Goal: Download file/media

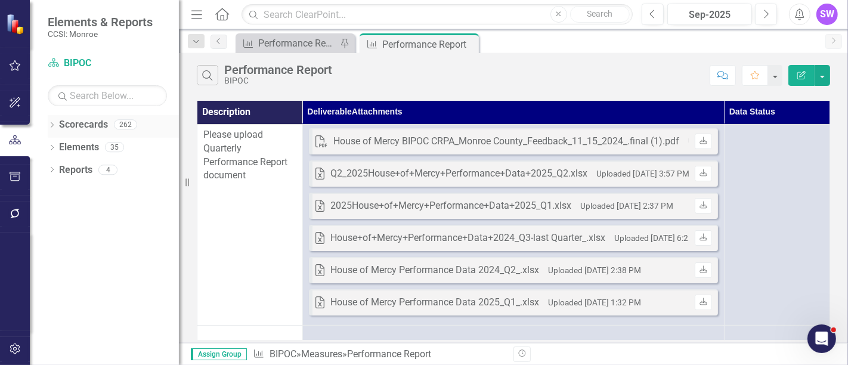
click at [51, 123] on icon "Dropdown" at bounding box center [52, 126] width 8 height 7
click at [55, 147] on icon "Dropdown" at bounding box center [58, 146] width 9 height 7
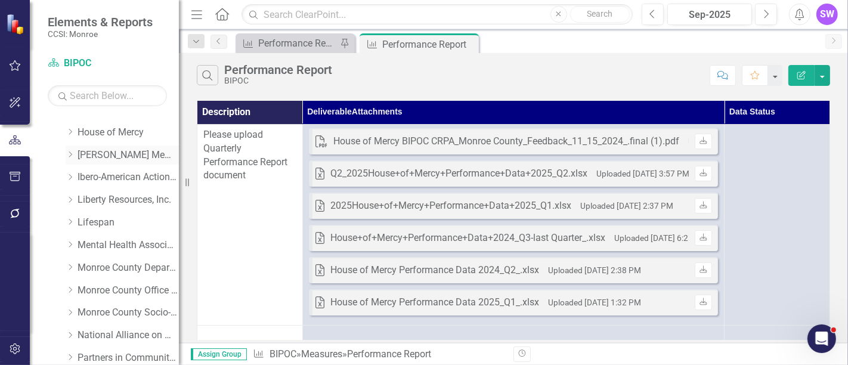
scroll to position [265, 0]
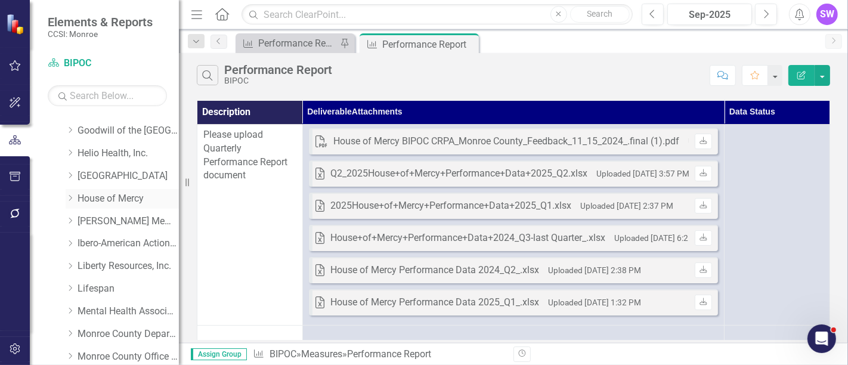
click at [71, 196] on icon "Dropdown" at bounding box center [70, 197] width 9 height 7
click at [117, 198] on link "House of Mercy" at bounding box center [128, 199] width 101 height 14
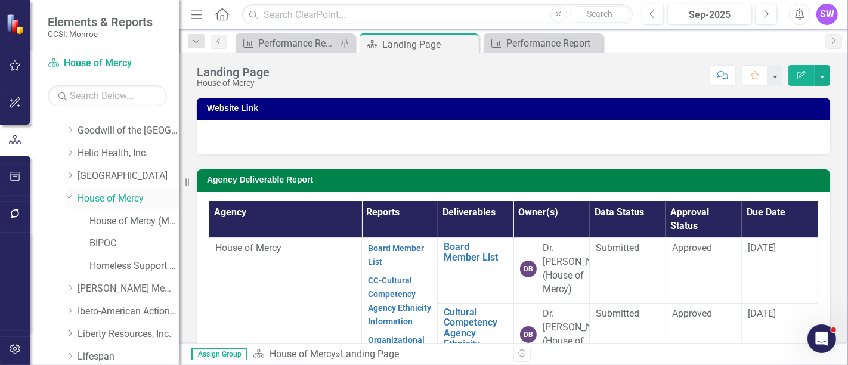
click at [125, 197] on link "House of Mercy" at bounding box center [128, 199] width 101 height 14
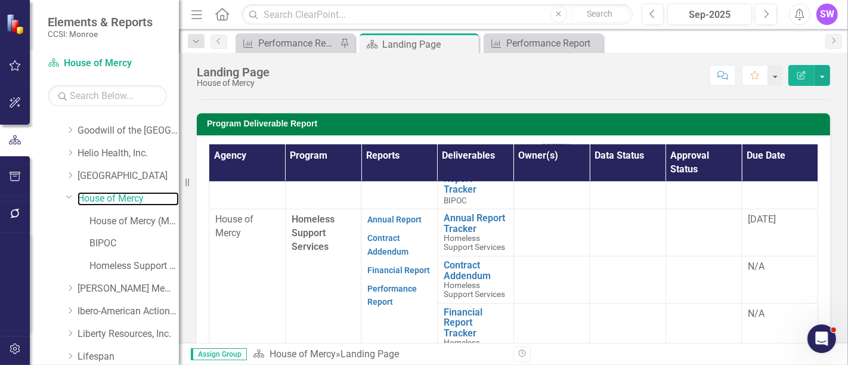
scroll to position [463, 0]
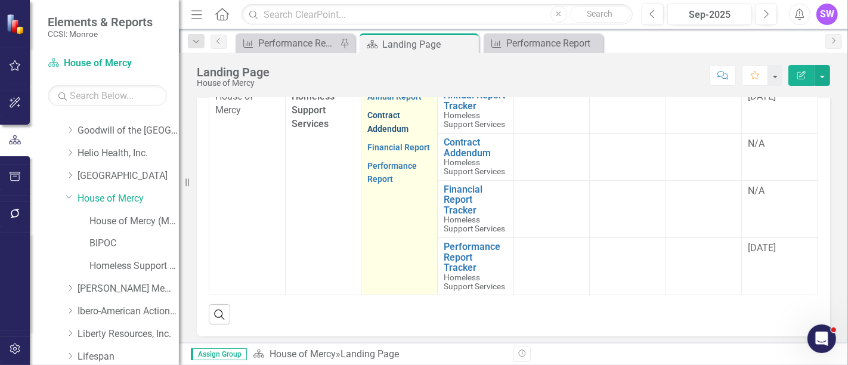
click at [390, 134] on link "Contract Addendum" at bounding box center [387, 121] width 41 height 23
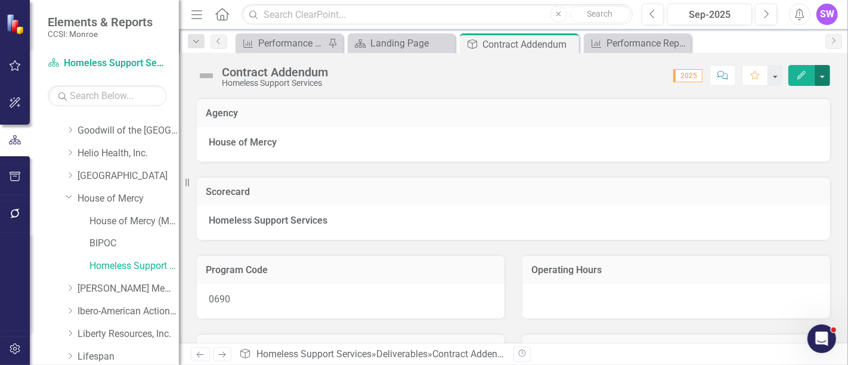
click at [826, 75] on button "button" at bounding box center [823, 75] width 16 height 21
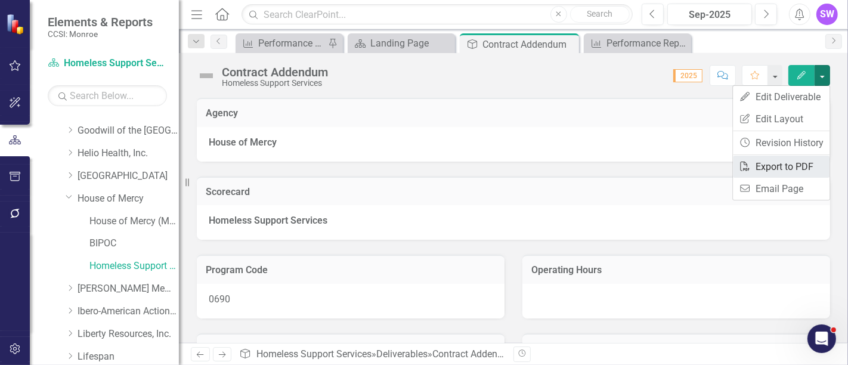
click at [797, 165] on link "PDF Export to PDF" at bounding box center [781, 167] width 97 height 22
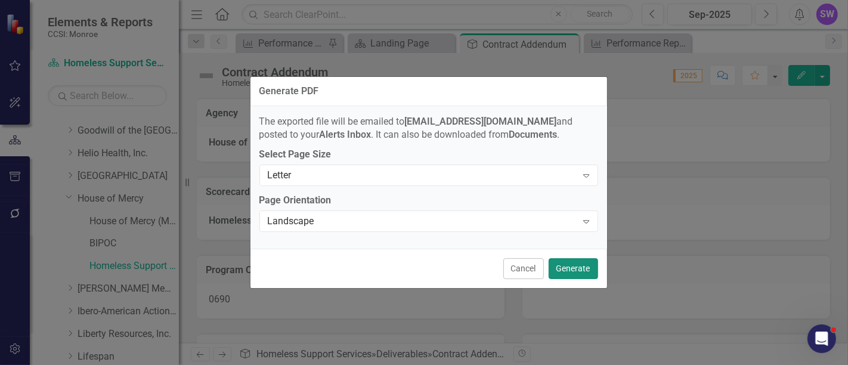
click at [593, 273] on button "Generate" at bounding box center [573, 268] width 49 height 21
